Goal: Complete application form

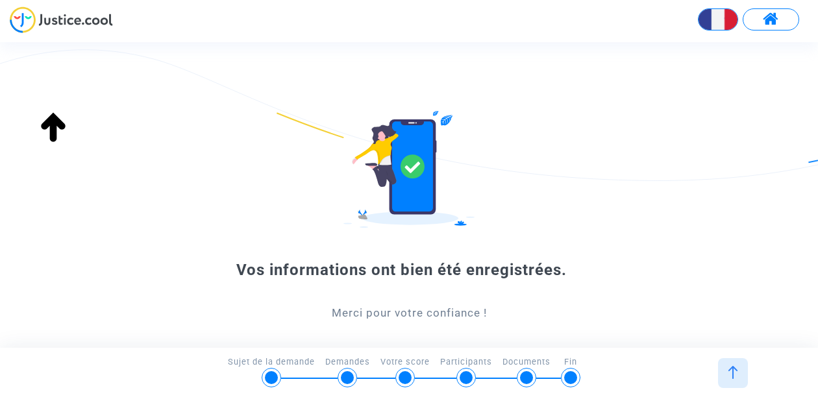
scroll to position [228, 0]
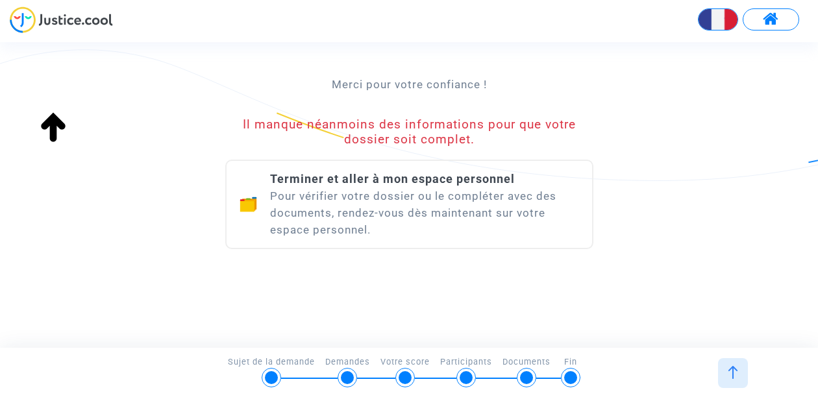
click at [371, 264] on div "Vos informations ont bien été enregistrées. Merci pour votre confiance ! Il man…" at bounding box center [409, 79] width 368 height 393
click at [384, 141] on div "Il manque néanmoins des informations pour que votre dossier soit complet." at bounding box center [409, 131] width 368 height 29
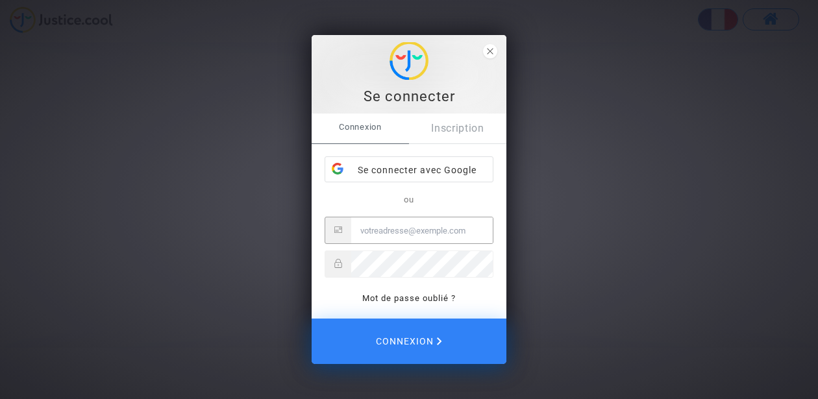
click at [414, 91] on div "Se connecter" at bounding box center [409, 96] width 180 height 19
click at [434, 172] on div "Se connecter avec Google" at bounding box center [408, 170] width 167 height 26
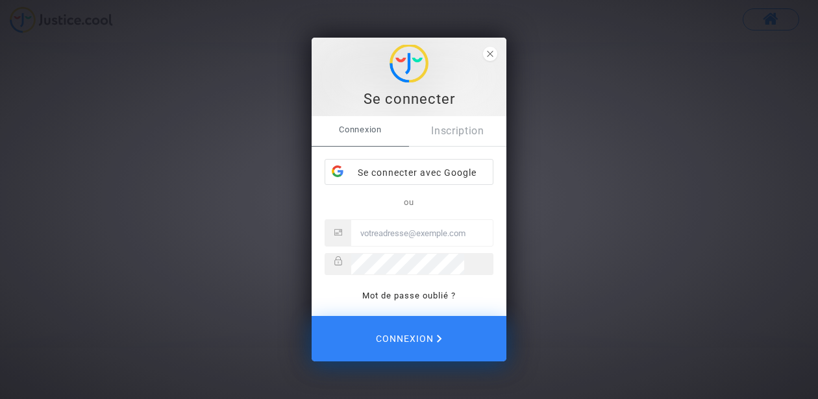
click at [425, 247] on div "ou Mot de passe oublié ?" at bounding box center [409, 249] width 169 height 109
click at [411, 234] on input "Email" at bounding box center [421, 233] width 141 height 26
type input "[EMAIL_ADDRESS][DOMAIN_NAME]"
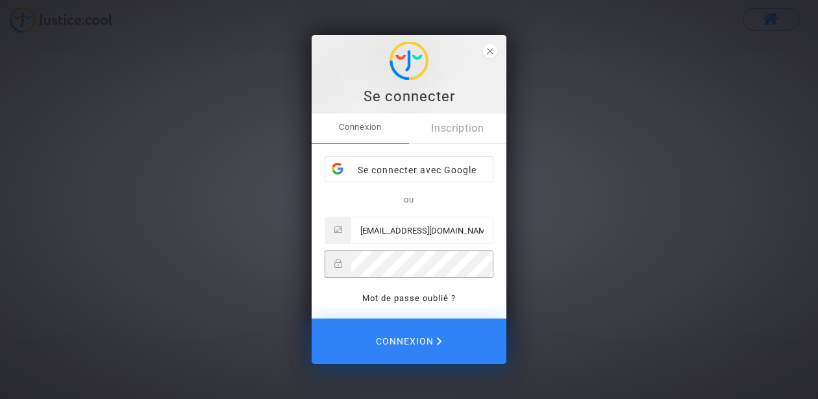
click at [312, 319] on button "Connexion" at bounding box center [409, 341] width 195 height 45
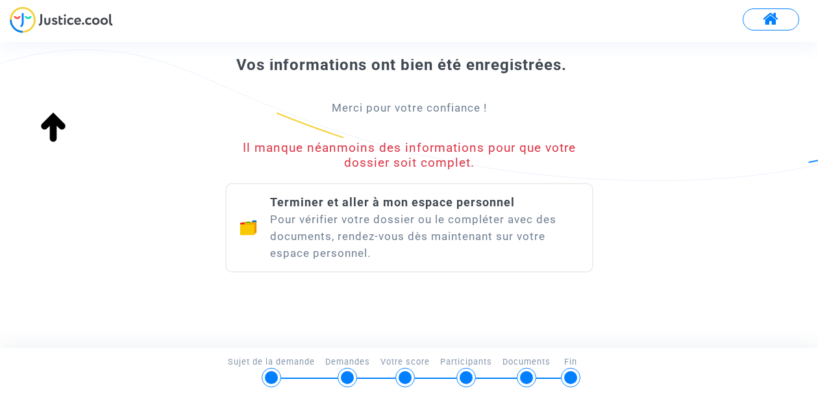
scroll to position [228, 0]
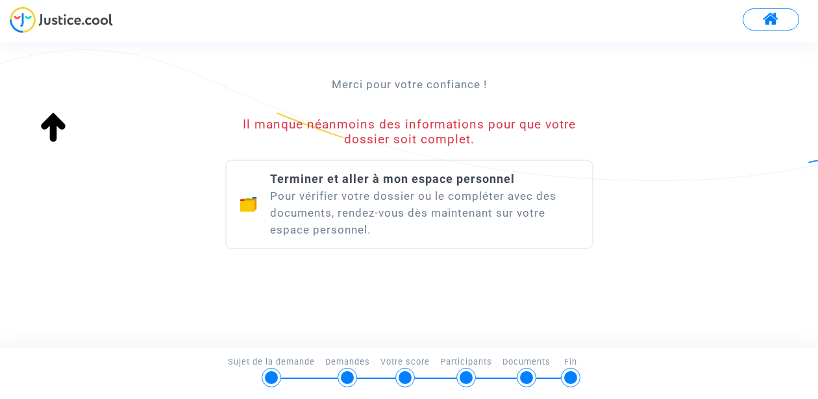
click at [476, 168] on div "Terminer et aller à mon espace personnel Pour vérifier votre dossier ou le comp…" at bounding box center [409, 205] width 368 height 90
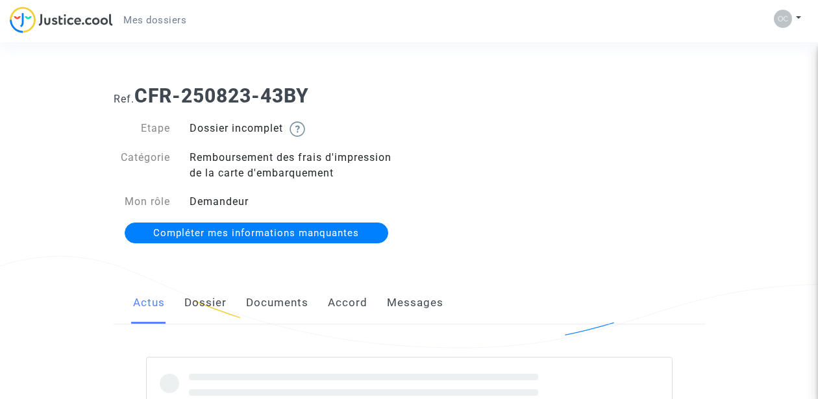
scroll to position [43, 0]
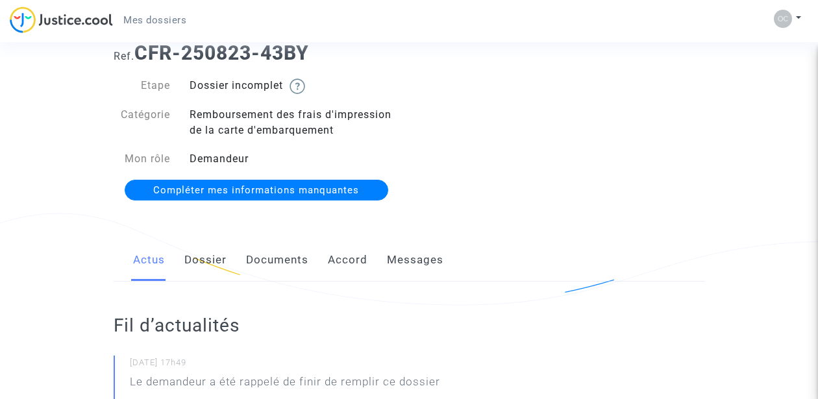
click at [332, 192] on span "Compléter mes informations manquantes" at bounding box center [256, 190] width 206 height 12
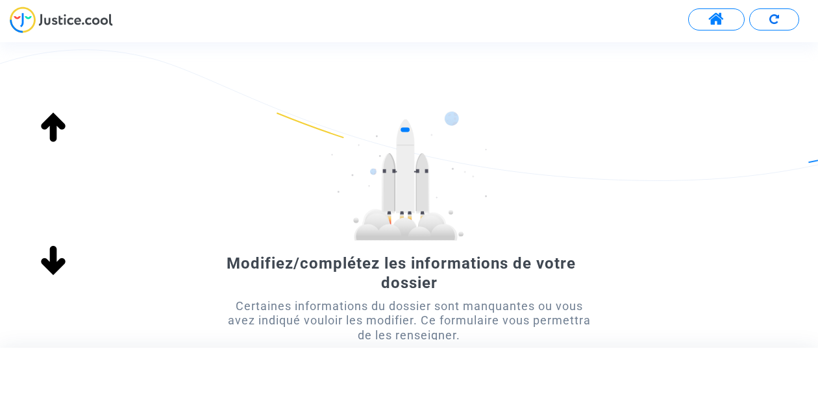
scroll to position [158, 0]
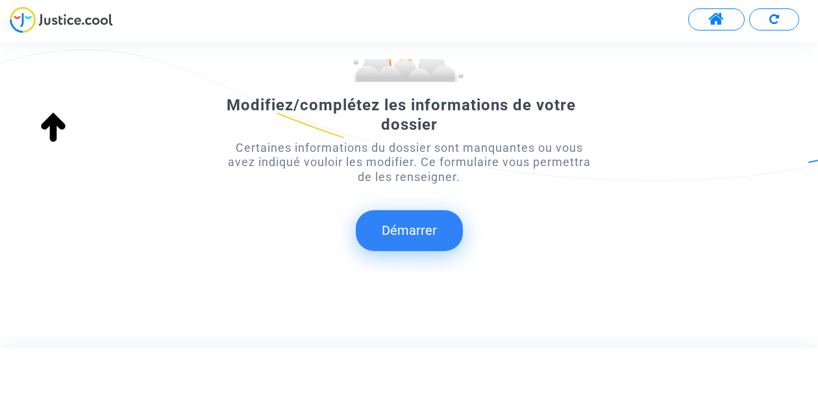
click at [384, 220] on button "Démarrer" at bounding box center [409, 230] width 107 height 40
click at [412, 232] on button "Démarrer" at bounding box center [409, 230] width 107 height 40
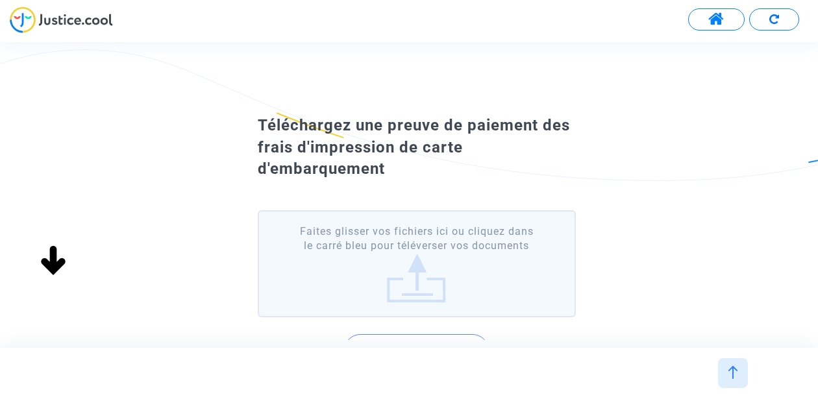
click at [430, 286] on label "Faites glisser vos fichiers ici ou cliquez dans le carré bleu pour téléverser v…" at bounding box center [417, 263] width 318 height 107
click at [0, 0] on input "Faites glisser vos fichiers ici ou cliquez dans le carré bleu pour téléverser v…" at bounding box center [0, 0] width 0 height 0
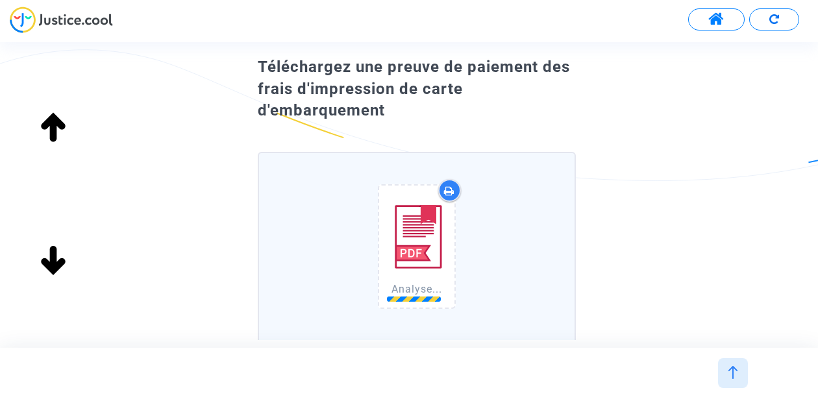
scroll to position [61, 0]
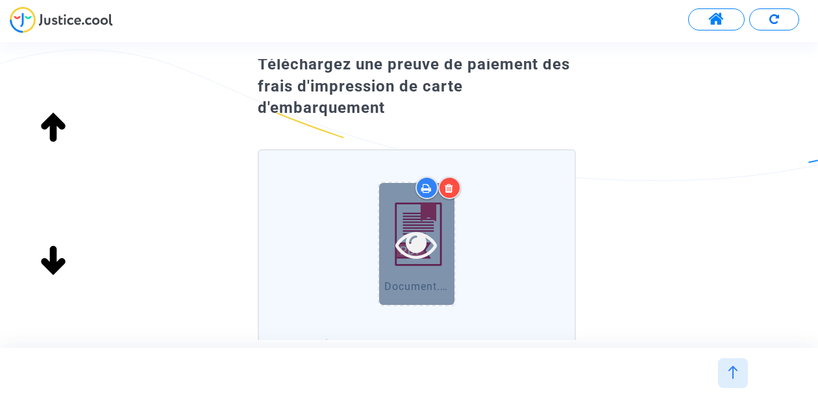
click at [430, 223] on icon at bounding box center [416, 244] width 42 height 42
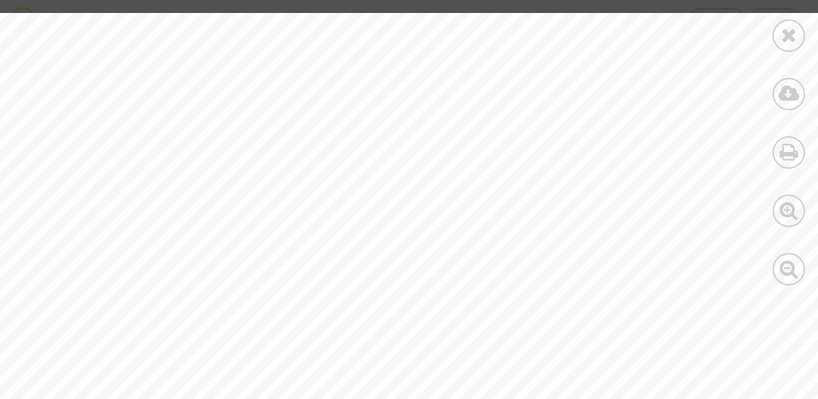
scroll to position [495, 304]
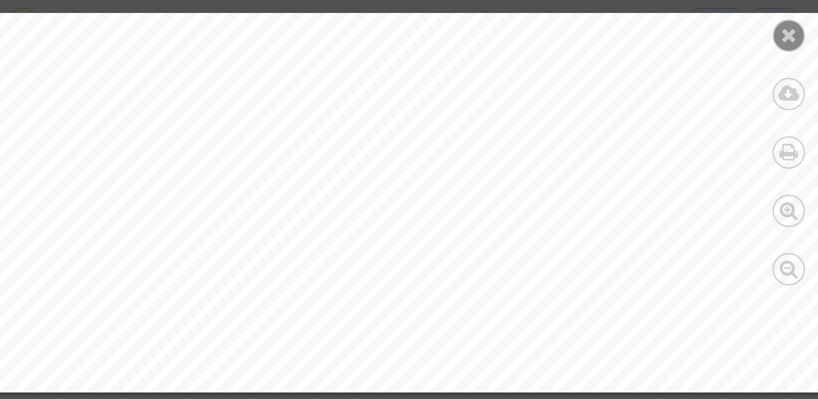
click at [804, 38] on div at bounding box center [788, 35] width 32 height 32
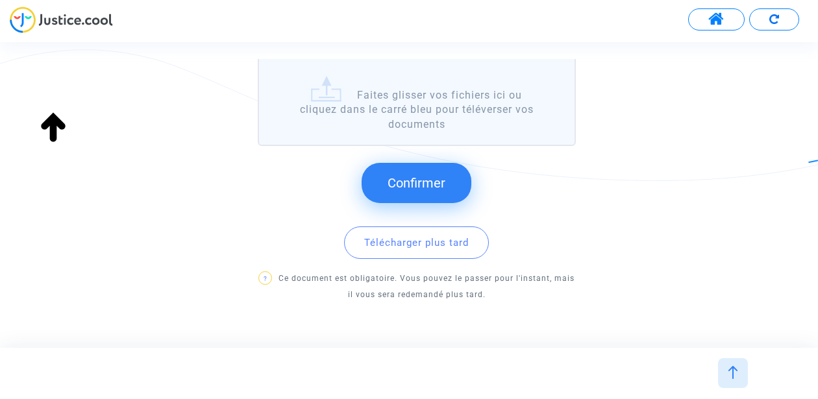
scroll to position [334, 0]
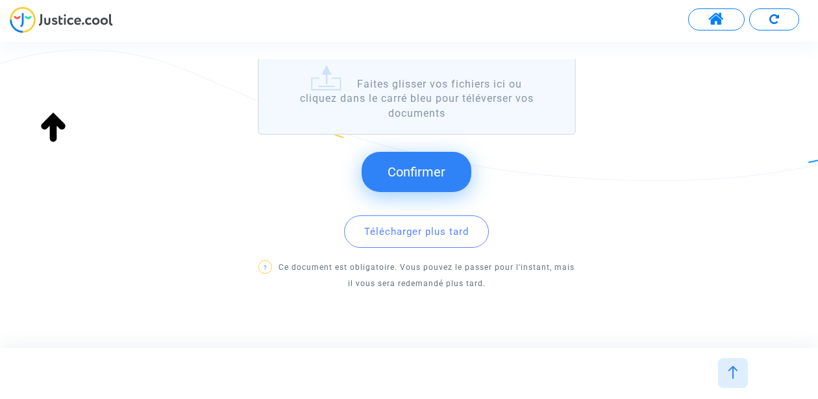
click at [430, 164] on span "Confirmer" at bounding box center [416, 172] width 58 height 16
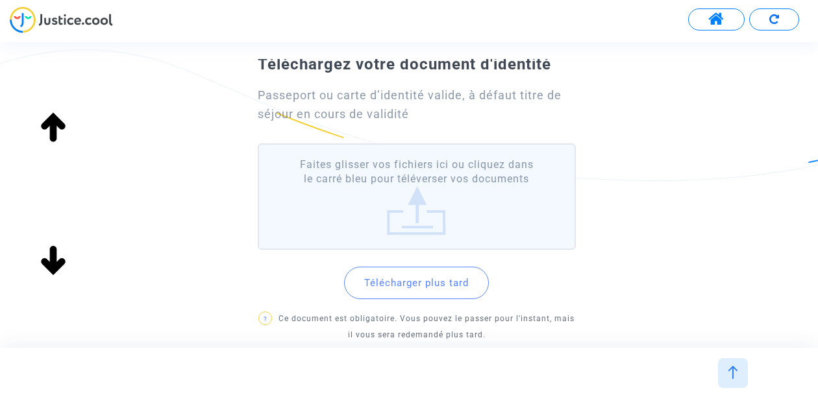
scroll to position [77, 0]
click at [388, 195] on label "Faites glisser vos fichiers ici ou cliquez dans le carré bleu pour téléverser v…" at bounding box center [417, 198] width 318 height 107
click at [0, 0] on input "Faites glisser vos fichiers ici ou cliquez dans le carré bleu pour téléverser v…" at bounding box center [0, 0] width 0 height 0
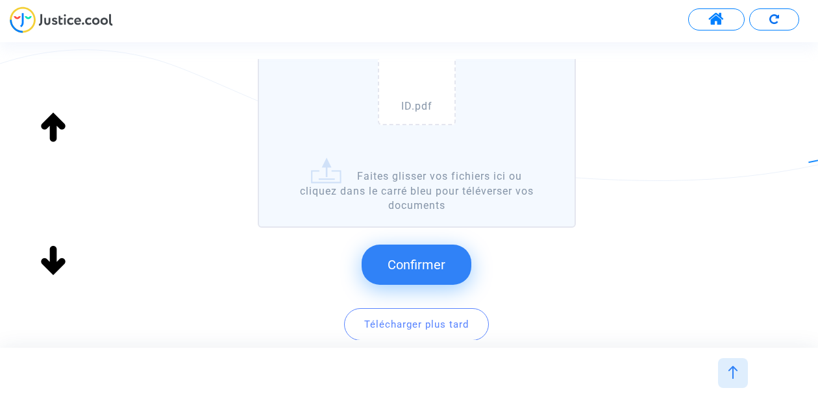
scroll to position [262, 0]
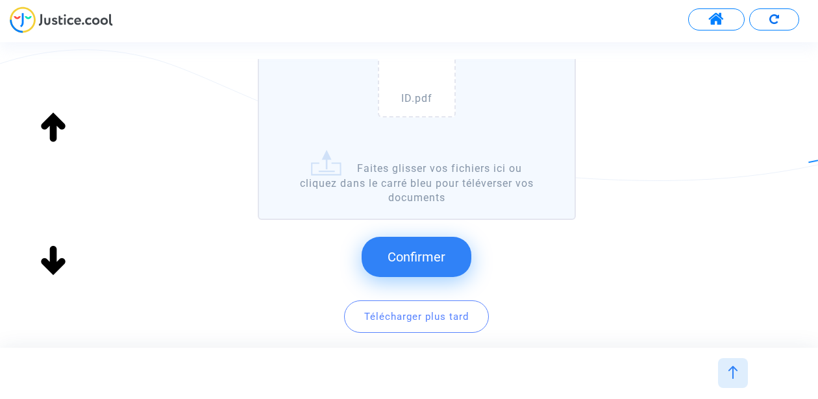
click at [446, 253] on button "Confirmer" at bounding box center [417, 257] width 110 height 40
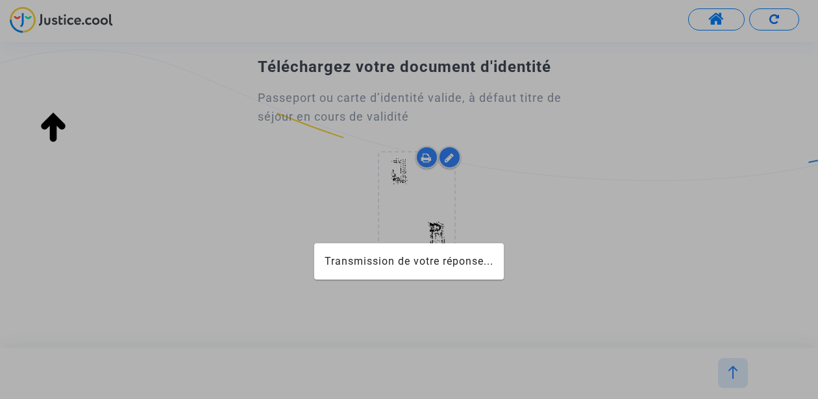
scroll to position [77, 0]
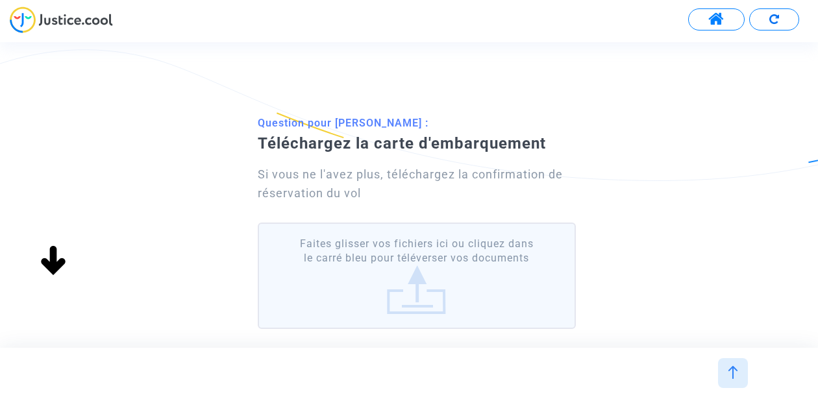
click at [377, 275] on label "Faites glisser vos fichiers ici ou cliquez dans le carré bleu pour téléverser v…" at bounding box center [417, 276] width 318 height 107
click at [0, 0] on input "Faites glisser vos fichiers ici ou cliquez dans le carré bleu pour téléverser v…" at bounding box center [0, 0] width 0 height 0
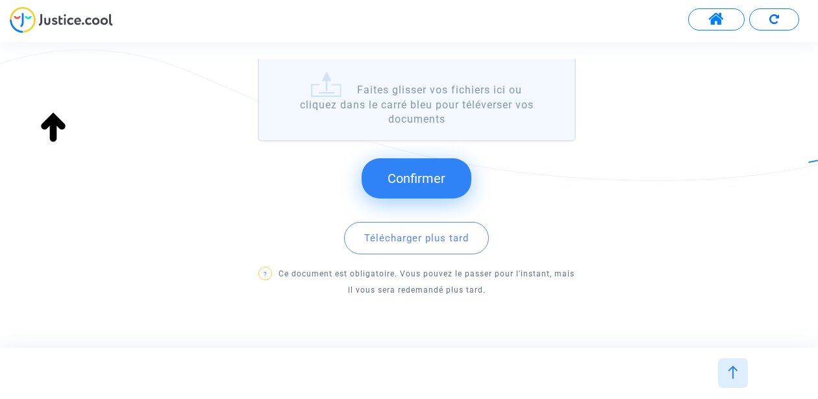
scroll to position [340, 0]
click at [445, 171] on button "Confirmer" at bounding box center [417, 178] width 110 height 40
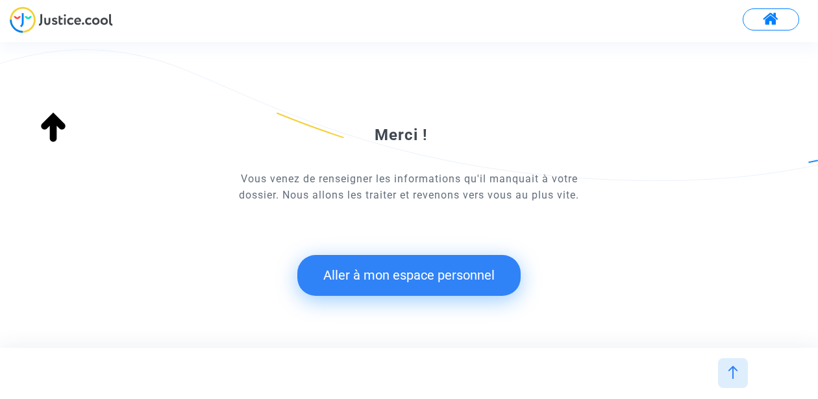
scroll to position [77, 0]
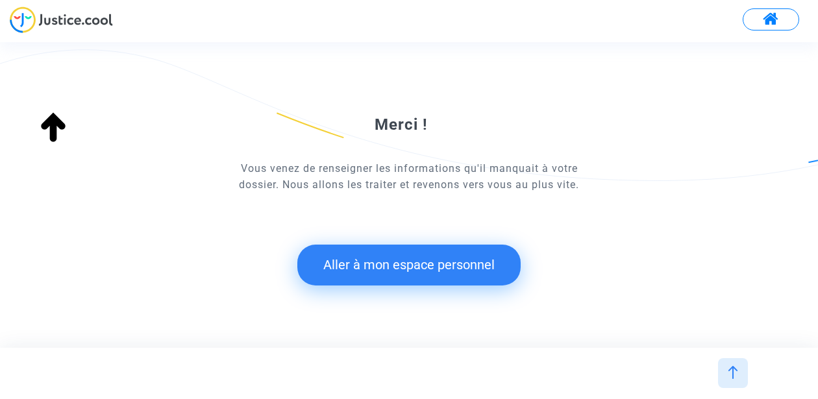
click at [467, 249] on button "Aller à mon espace personnel" at bounding box center [408, 265] width 223 height 40
